Goal: Information Seeking & Learning: Find specific fact

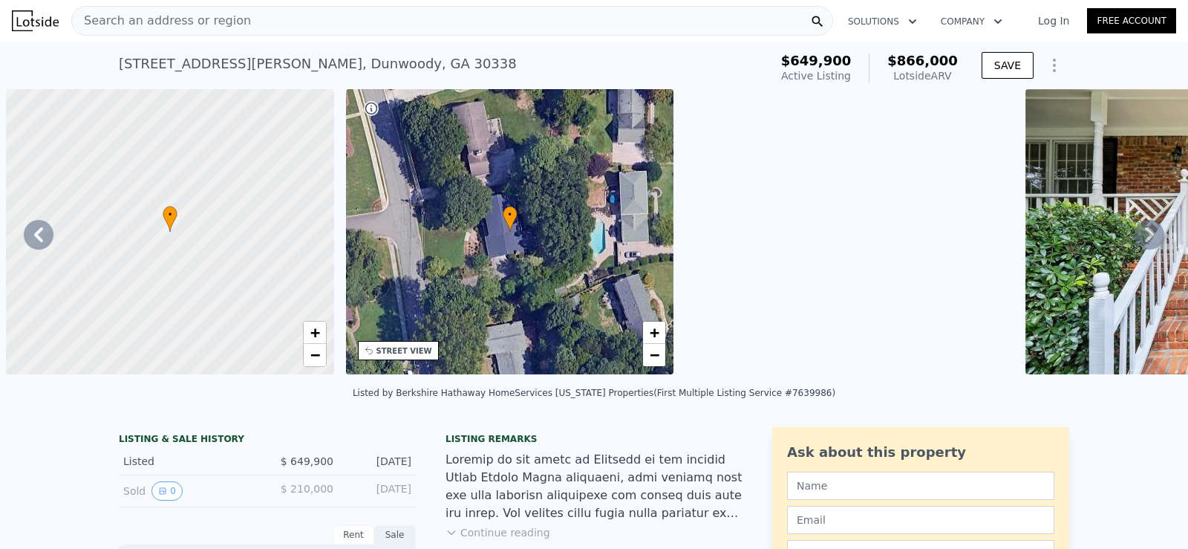
scroll to position [0, 357]
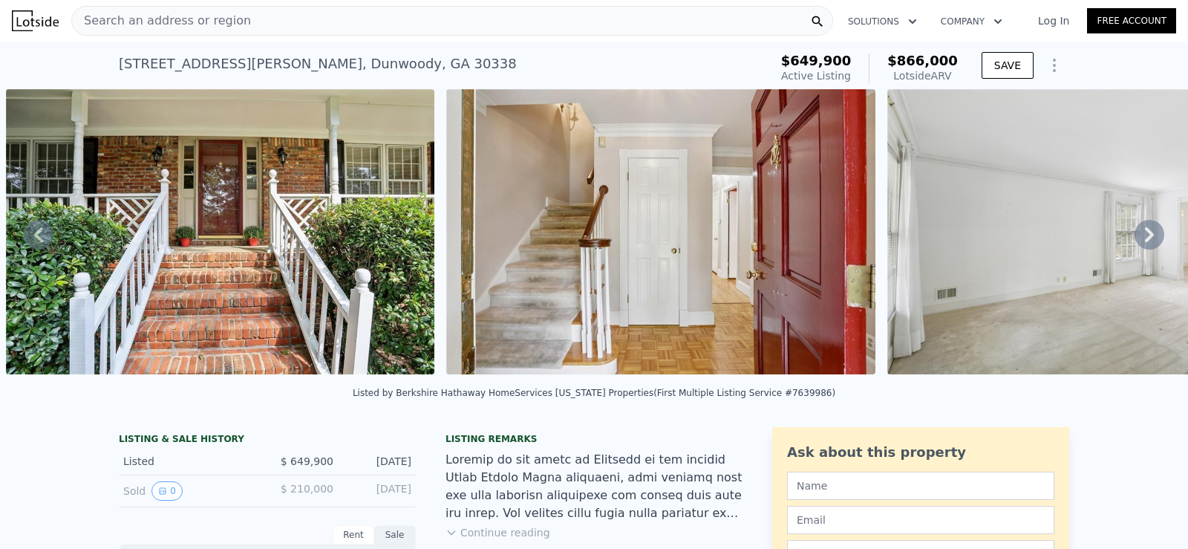
click at [446, 16] on div "Search an address or region" at bounding box center [452, 21] width 762 height 30
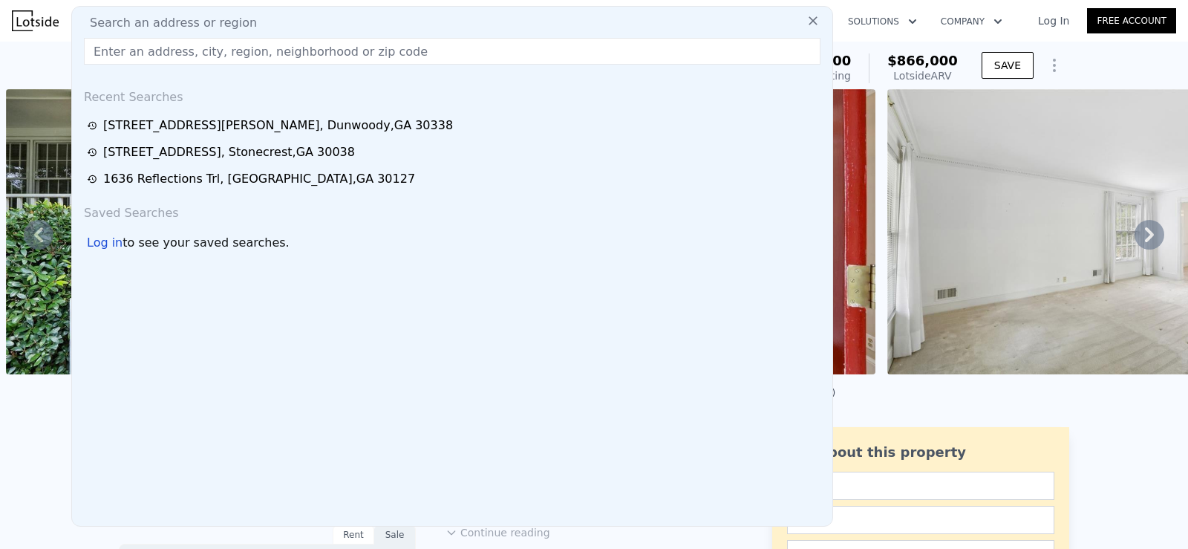
click at [302, 56] on input "text" at bounding box center [452, 51] width 737 height 27
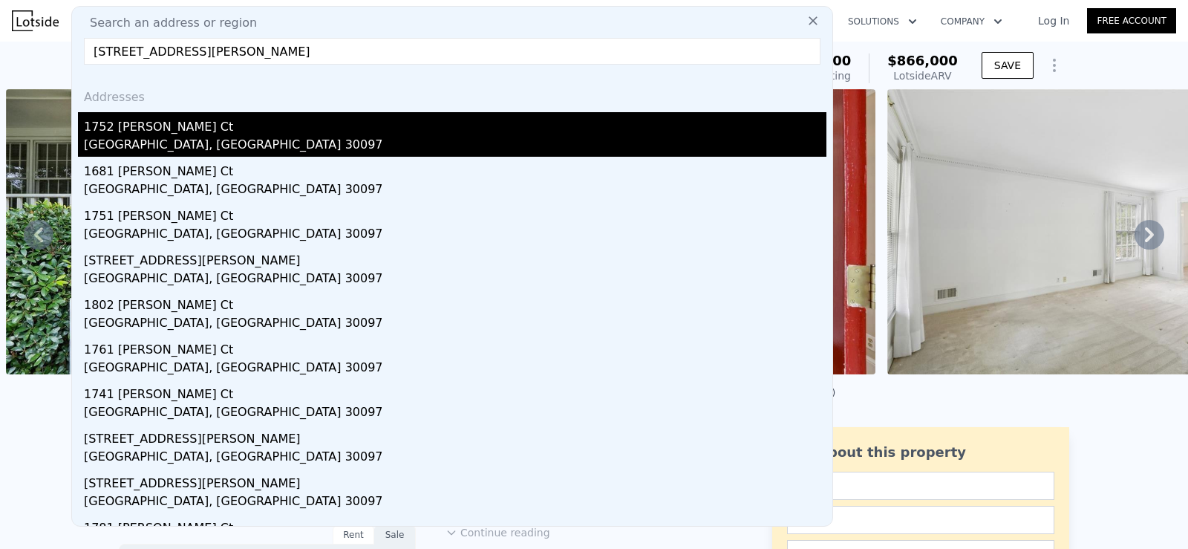
type input "[STREET_ADDRESS][PERSON_NAME]"
click at [235, 127] on div "1752 [PERSON_NAME] Ct" at bounding box center [455, 124] width 743 height 24
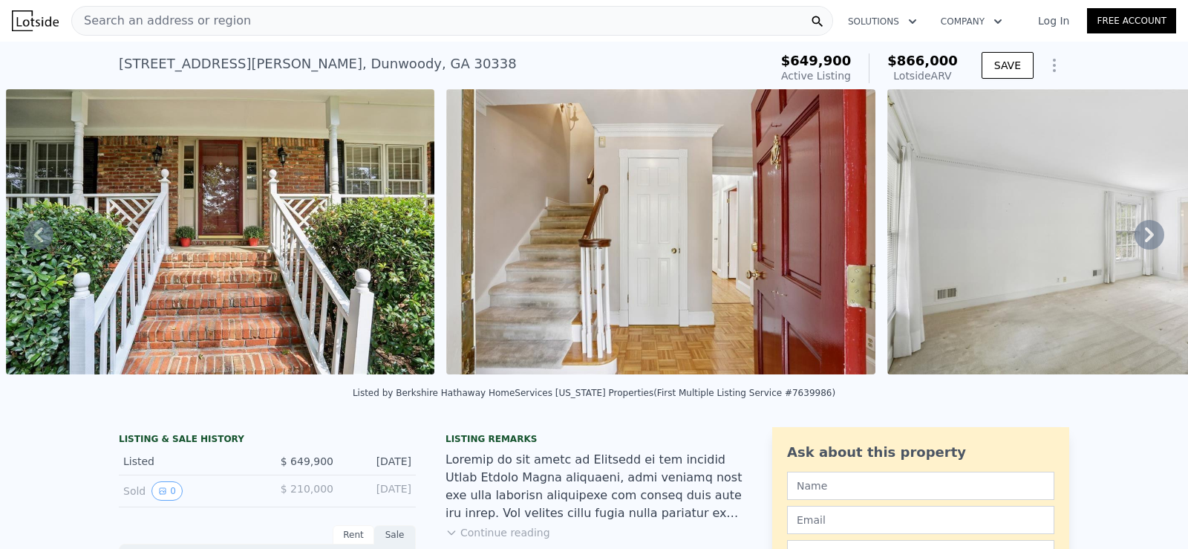
click at [261, 21] on div "Search an address or region" at bounding box center [452, 21] width 762 height 30
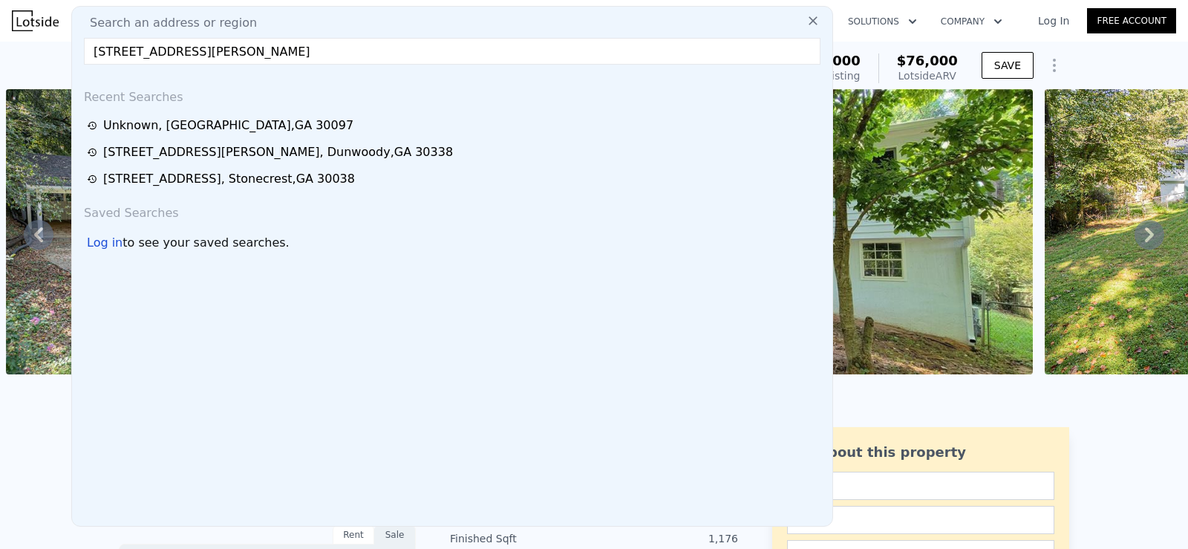
type input "[STREET_ADDRESS][PERSON_NAME]"
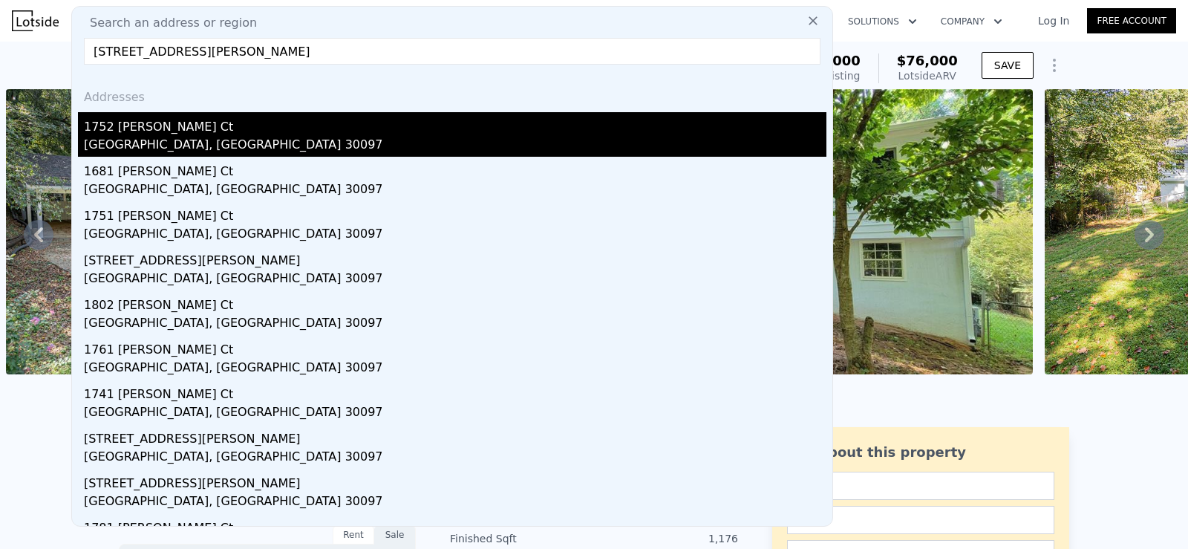
click at [190, 144] on div "[GEOGRAPHIC_DATA], [GEOGRAPHIC_DATA] 30097" at bounding box center [455, 146] width 743 height 21
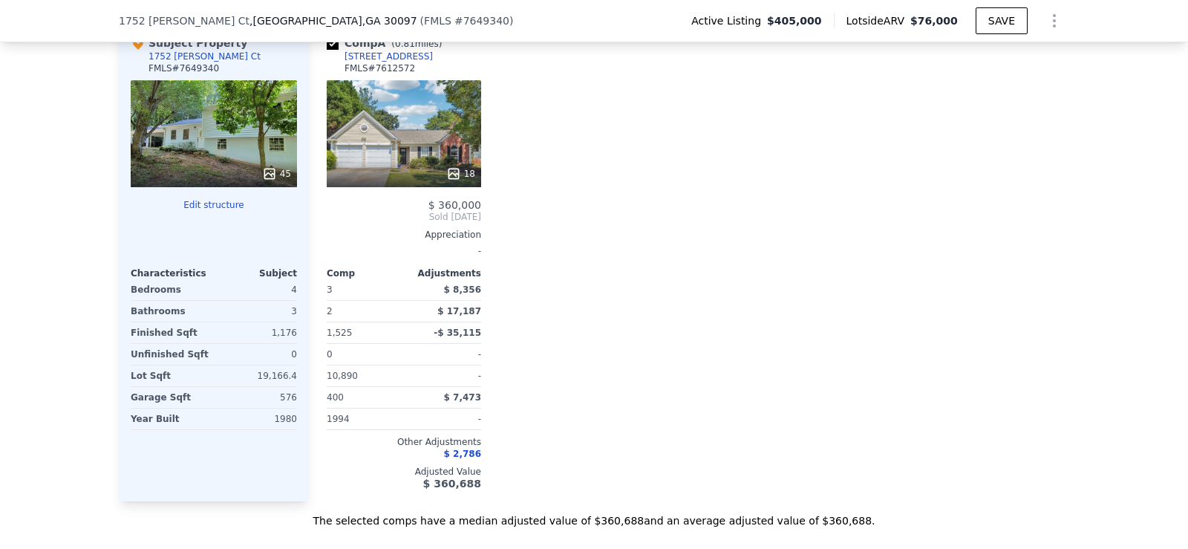
scroll to position [1563, 0]
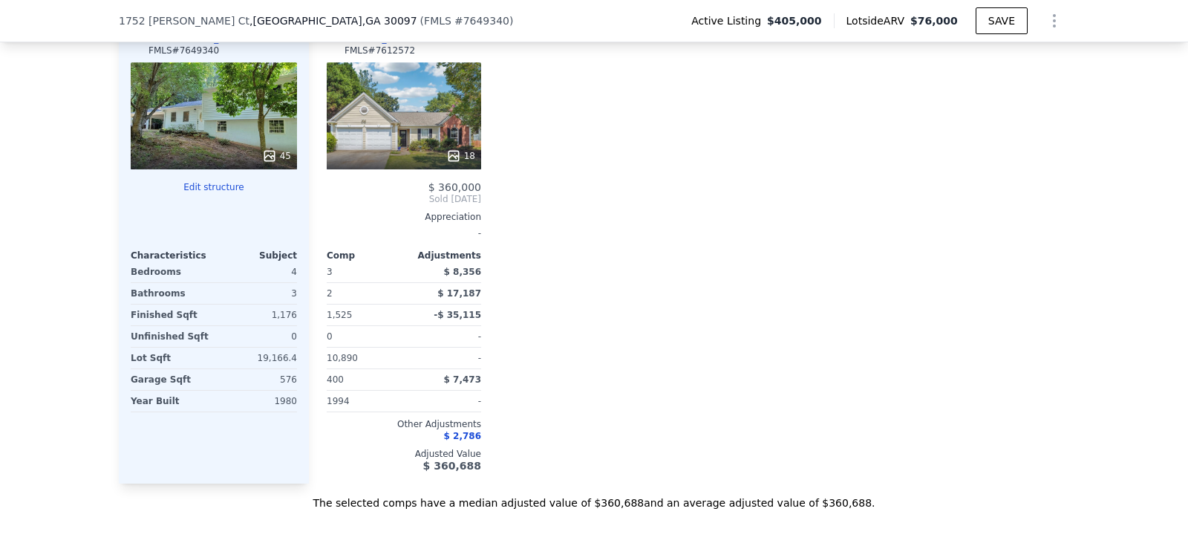
click at [867, 315] on div "Comp A ( 0.81 miles) [STREET_ADDRESS][GEOGRAPHIC_DATA] # 7612572 18 $ 360,000 S…" at bounding box center [689, 245] width 761 height 478
drag, startPoint x: 590, startPoint y: 514, endPoint x: 628, endPoint y: 516, distance: 37.2
click at [628, 510] on div "The selected comps have a median adjusted value of $360,688 and an average adju…" at bounding box center [594, 497] width 951 height 27
copy div "$360,688"
